Goal: Transaction & Acquisition: Subscribe to service/newsletter

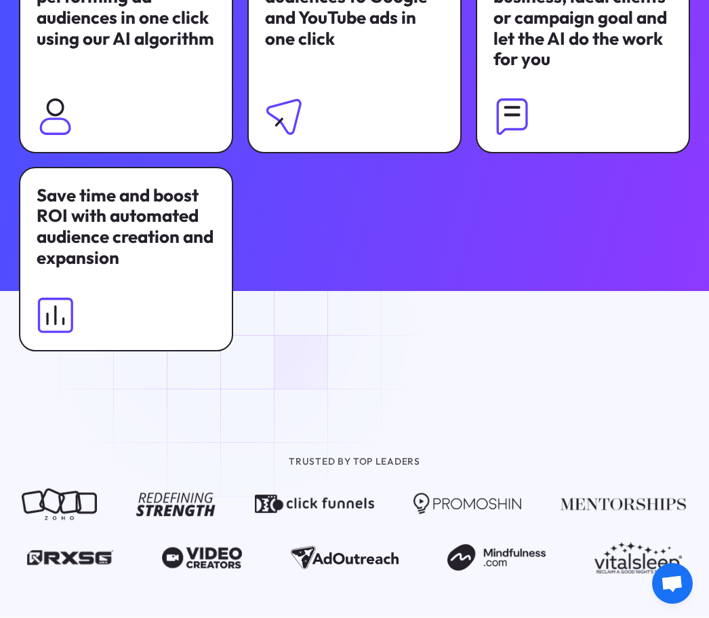
scroll to position [884, 0]
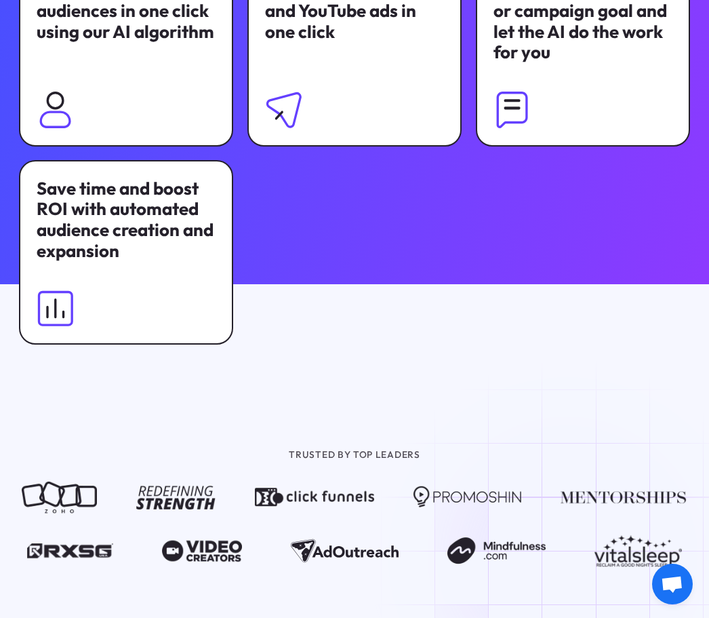
click at [570, 75] on div "Simply describe your business, ideal clients or campaign goal and let the AI do…" at bounding box center [583, 43] width 214 height 205
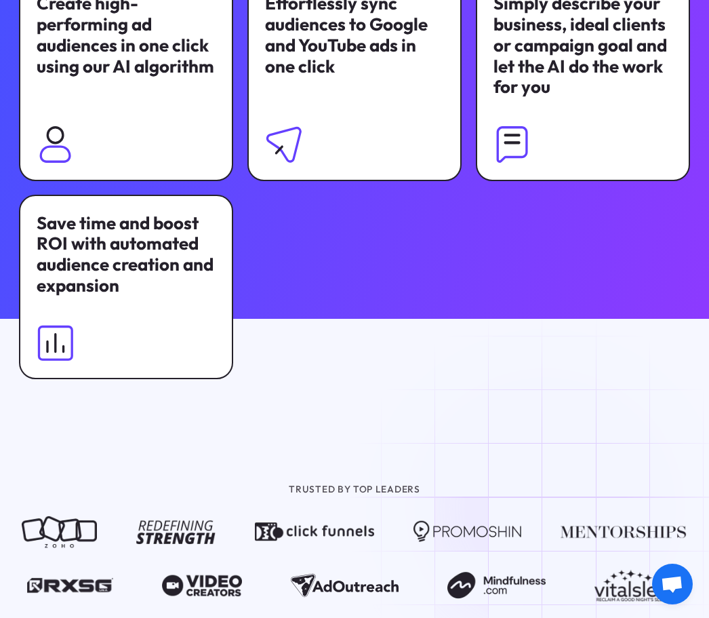
scroll to position [787, 0]
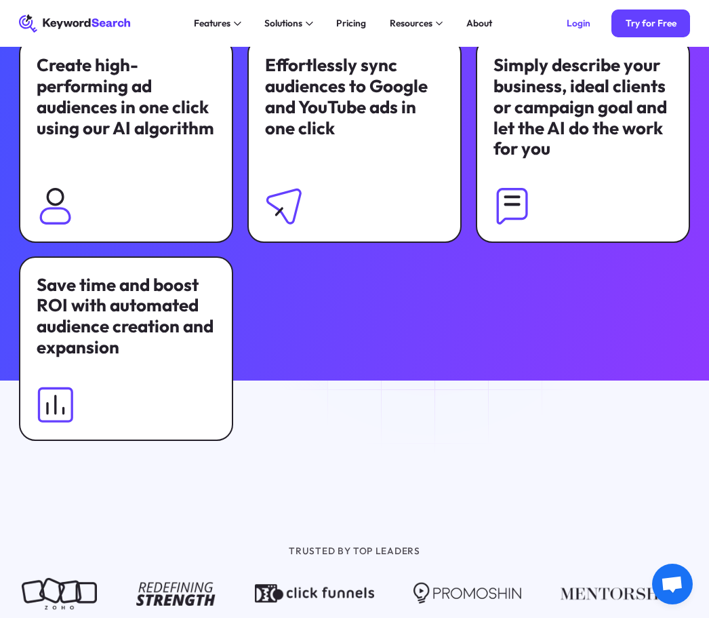
click at [511, 212] on img at bounding box center [512, 205] width 37 height 37
click at [507, 216] on img at bounding box center [512, 205] width 37 height 37
click at [72, 201] on img at bounding box center [55, 205] width 37 height 37
click at [59, 214] on img at bounding box center [55, 205] width 37 height 37
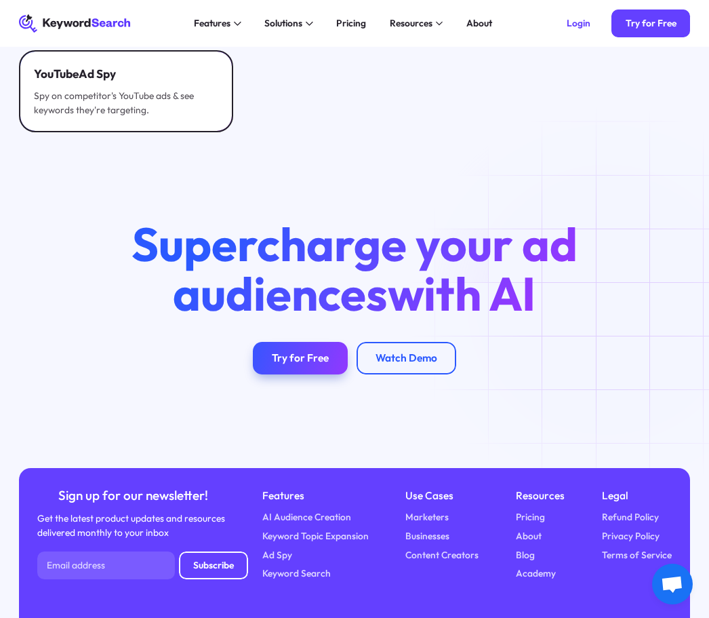
scroll to position [4003, 0]
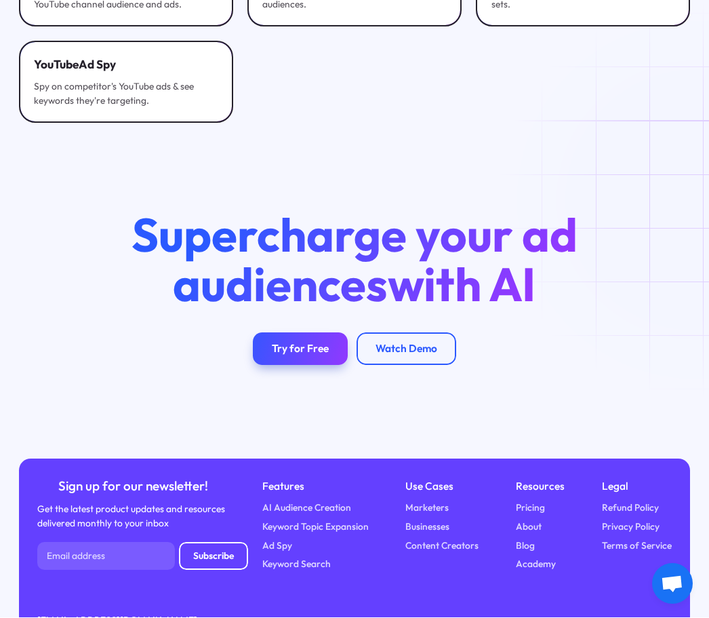
click at [318, 342] on div "Try for Free" at bounding box center [300, 348] width 57 height 13
